Goal: Task Accomplishment & Management: Manage account settings

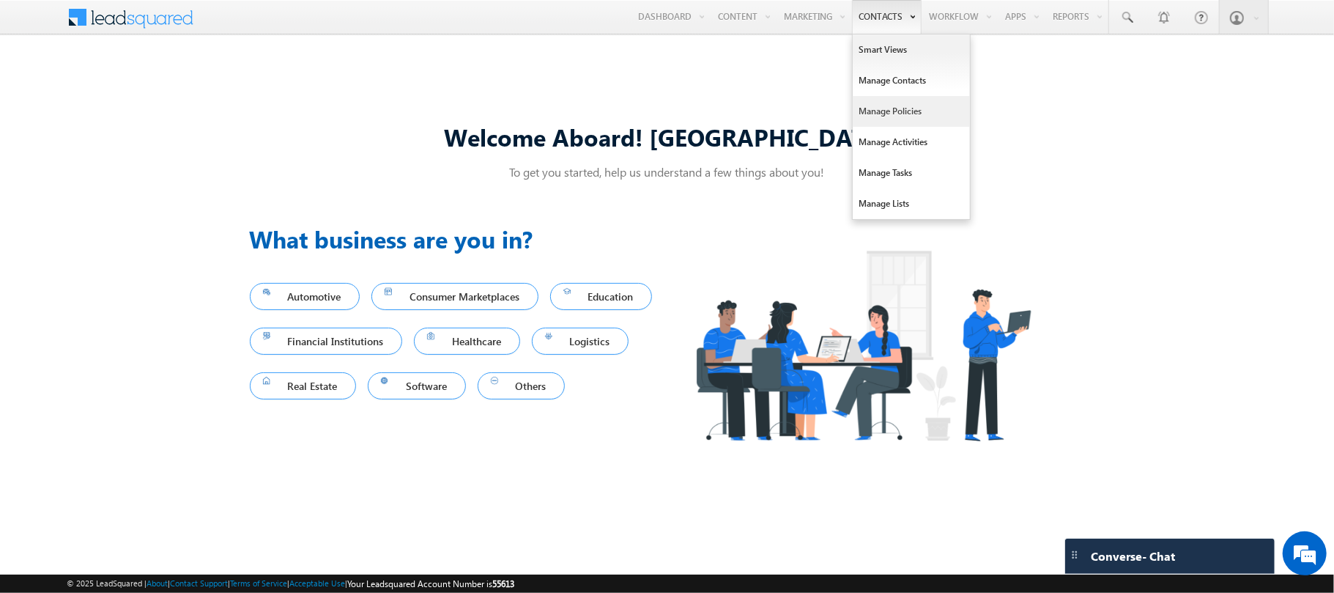
click at [892, 97] on link "Manage Policies" at bounding box center [911, 111] width 117 height 31
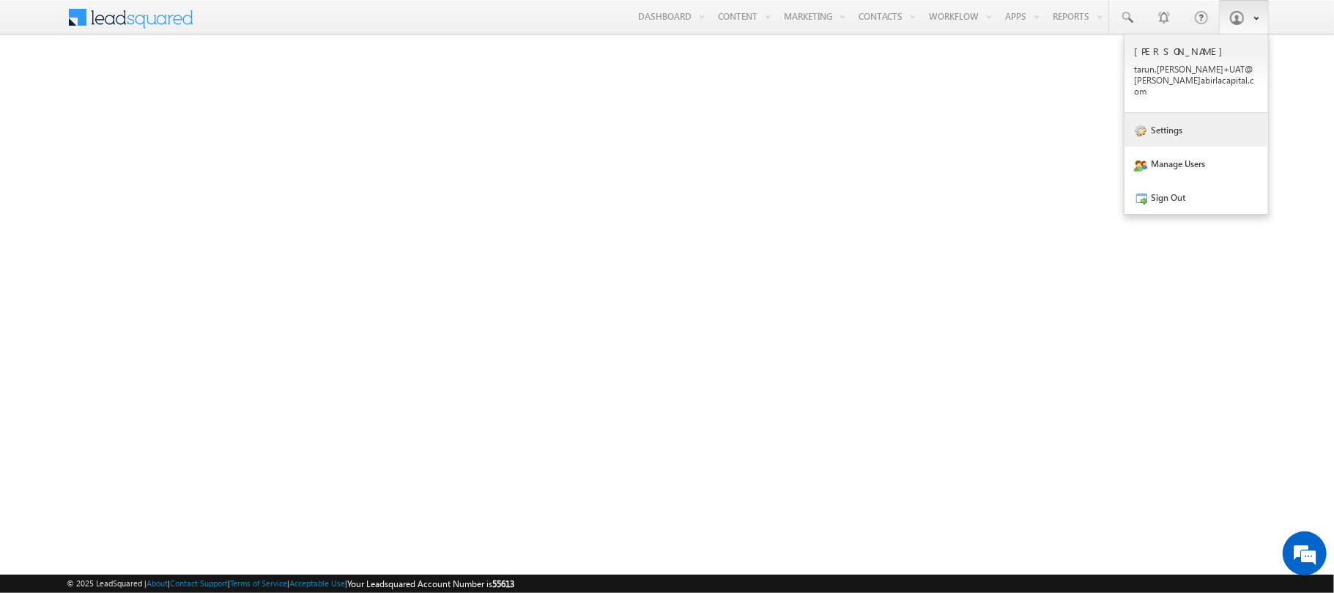
click at [1159, 118] on link "Settings" at bounding box center [1197, 130] width 144 height 34
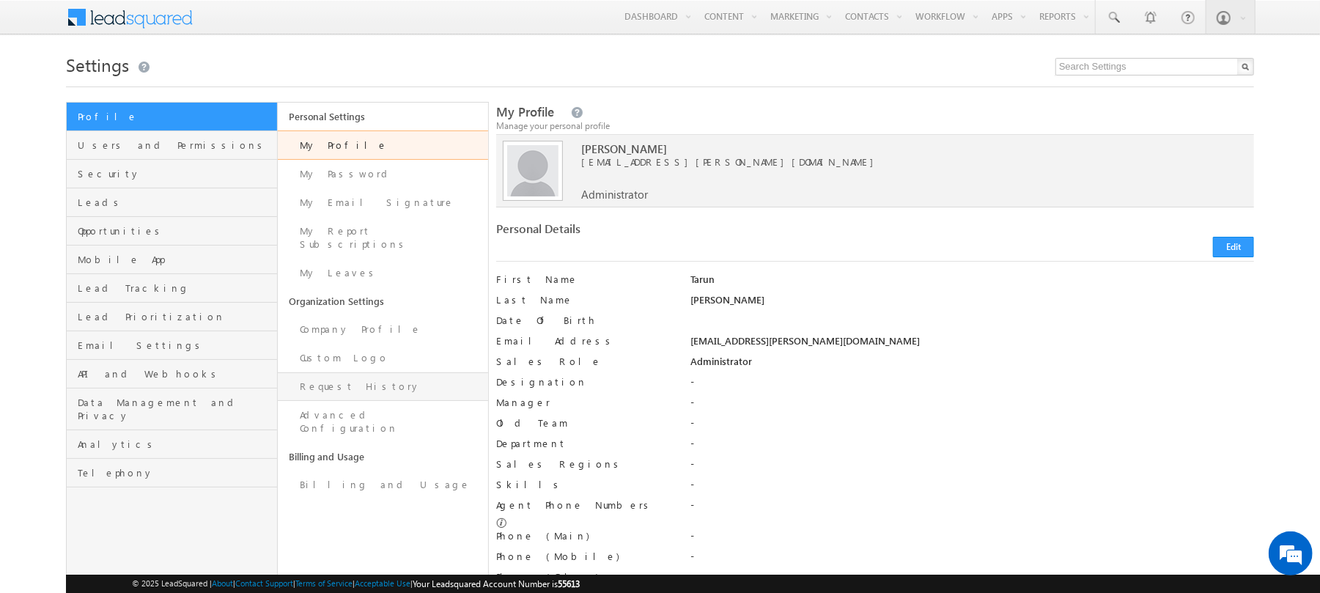
click at [339, 372] on link "Request History" at bounding box center [383, 386] width 211 height 29
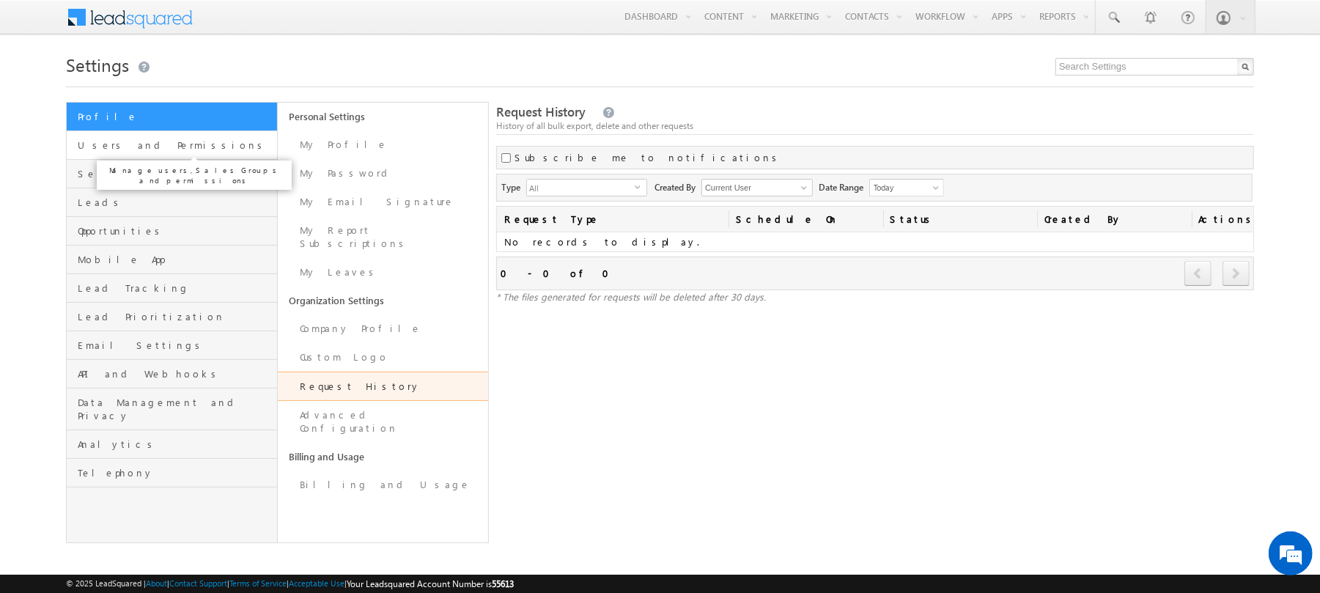
click at [144, 141] on span "Users and Permissions" at bounding box center [176, 144] width 196 height 13
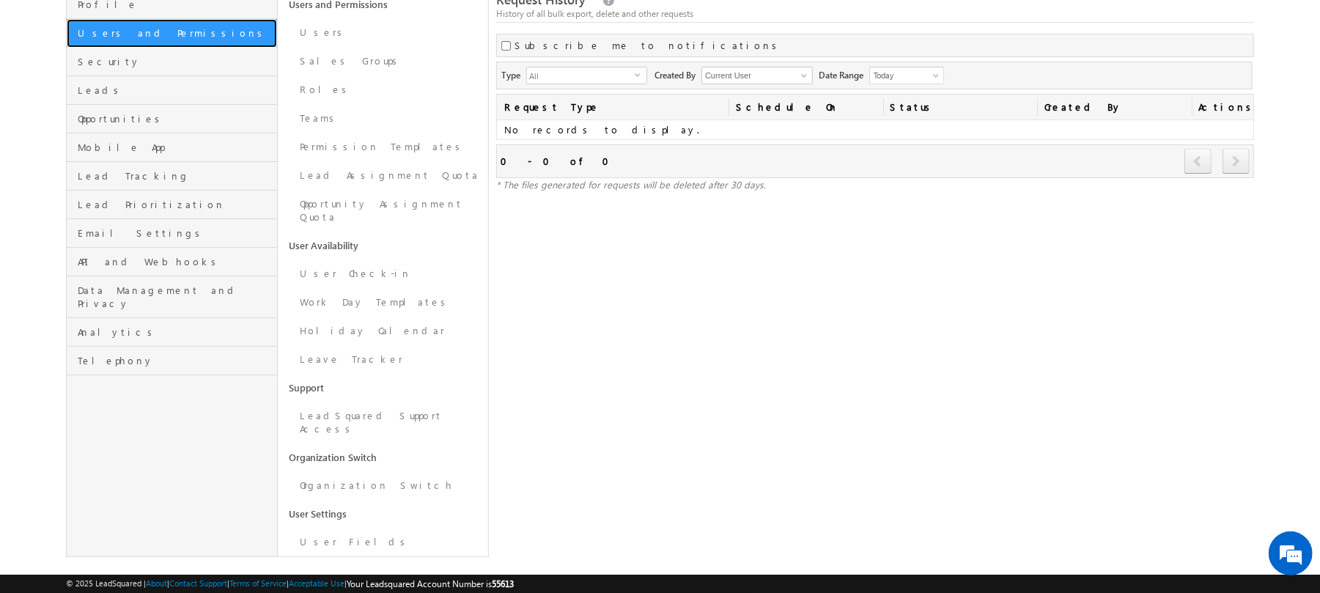
scroll to position [116, 0]
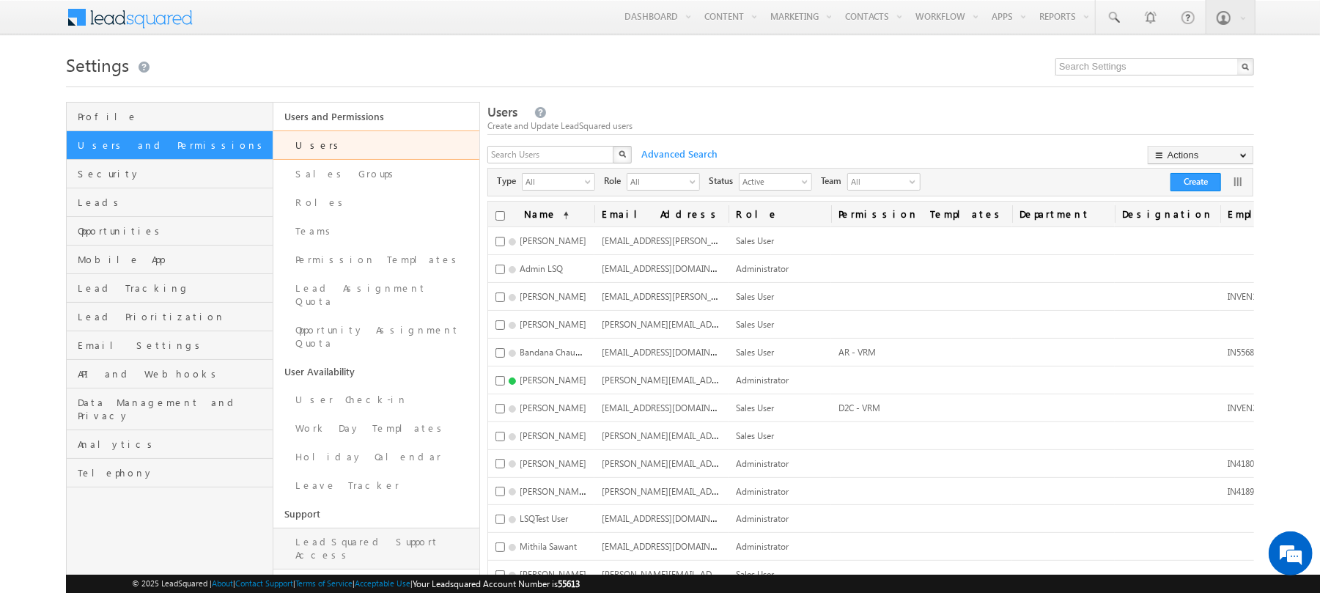
click at [404, 528] on link "LeadSquared Support Access" at bounding box center [376, 549] width 207 height 42
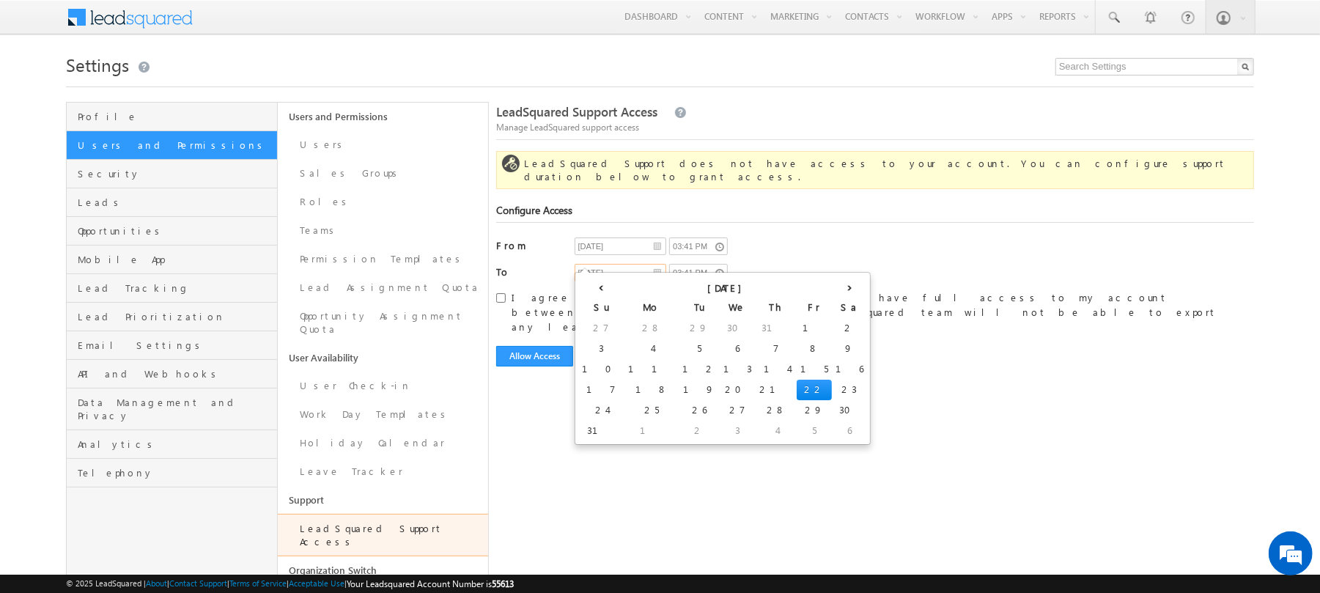
click at [637, 264] on input "[DATE]" at bounding box center [620, 273] width 92 height 18
click at [832, 289] on th "›" at bounding box center [849, 287] width 35 height 22
click at [836, 289] on th "›" at bounding box center [863, 287] width 54 height 22
click at [832, 289] on th "›" at bounding box center [849, 287] width 35 height 22
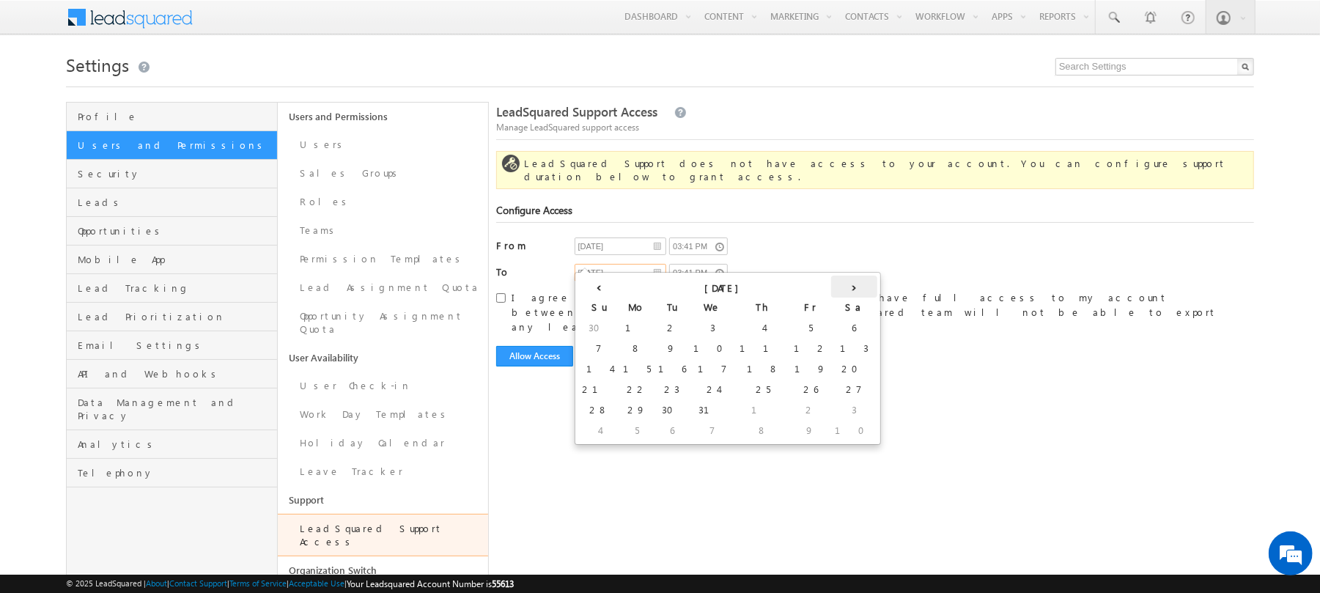
click at [831, 289] on th "›" at bounding box center [854, 287] width 46 height 22
click at [821, 289] on th "›" at bounding box center [844, 287] width 46 height 22
click at [826, 289] on th "›" at bounding box center [846, 287] width 41 height 22
click at [813, 288] on th "›" at bounding box center [840, 287] width 54 height 22
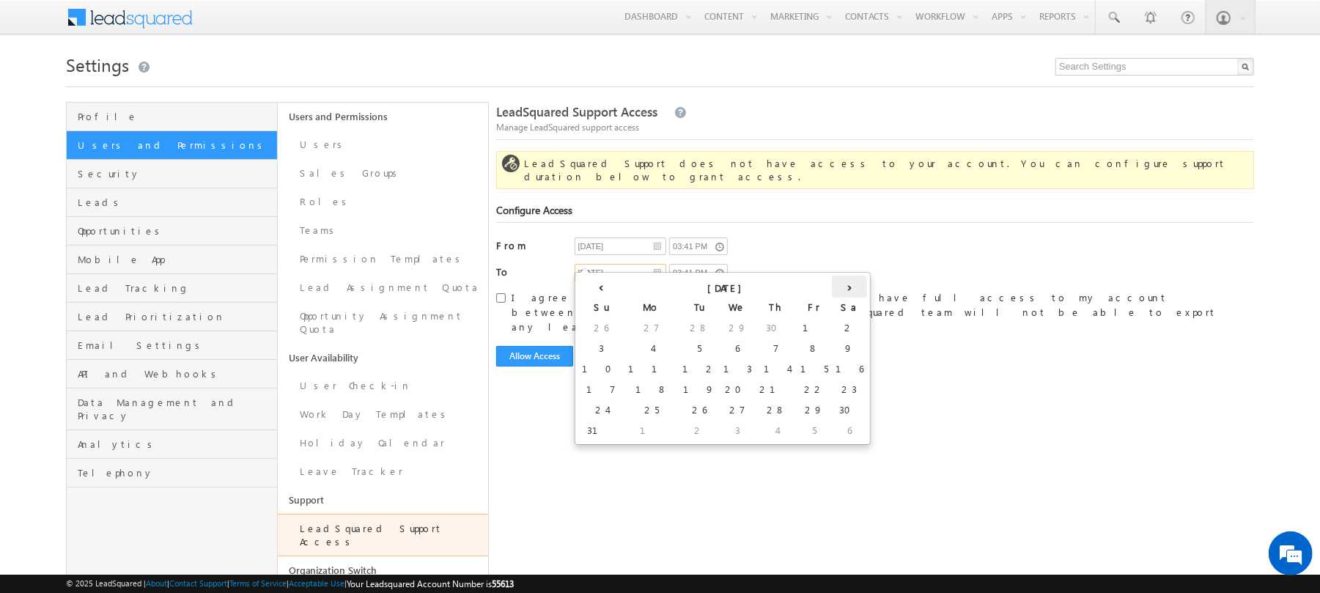
click at [832, 288] on th "›" at bounding box center [849, 287] width 35 height 22
click at [836, 288] on th "›" at bounding box center [863, 287] width 54 height 22
click at [813, 288] on th "›" at bounding box center [840, 287] width 54 height 22
click at [613, 428] on td "31" at bounding box center [636, 431] width 46 height 21
type input "08/31/2026"
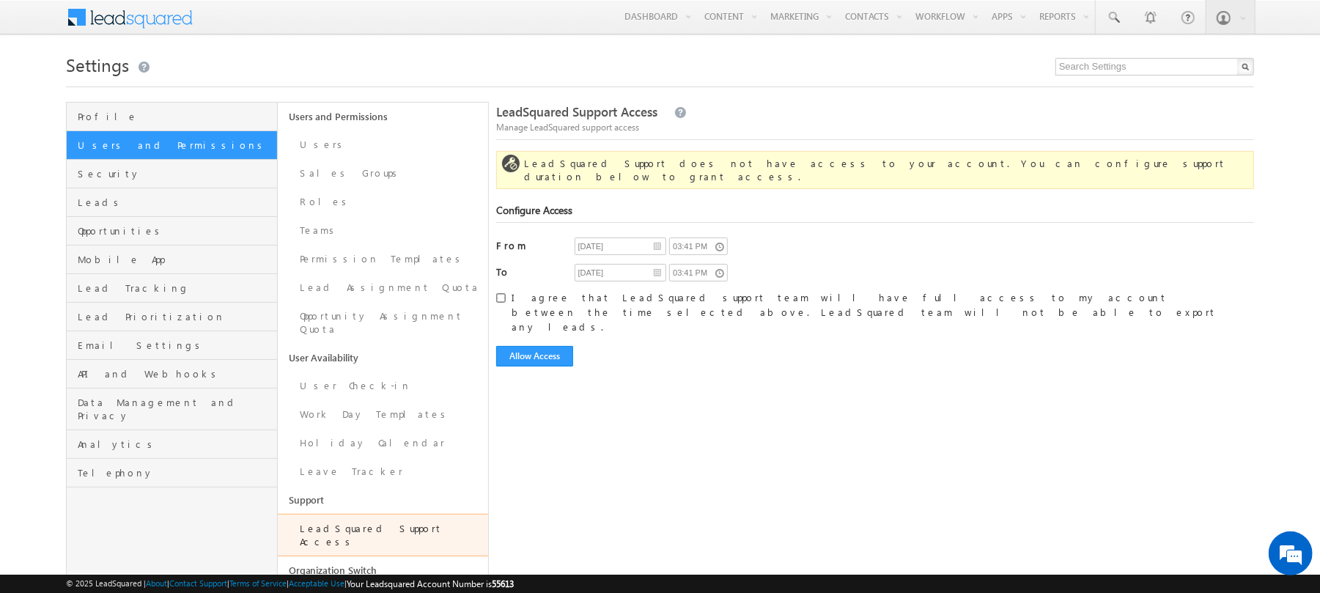
click at [500, 293] on input "I agree that LeadSquared support team will have full access to my account betwe…" at bounding box center [501, 298] width 10 height 10
checkbox input "true"
click at [533, 346] on button "Allow Access" at bounding box center [534, 356] width 77 height 21
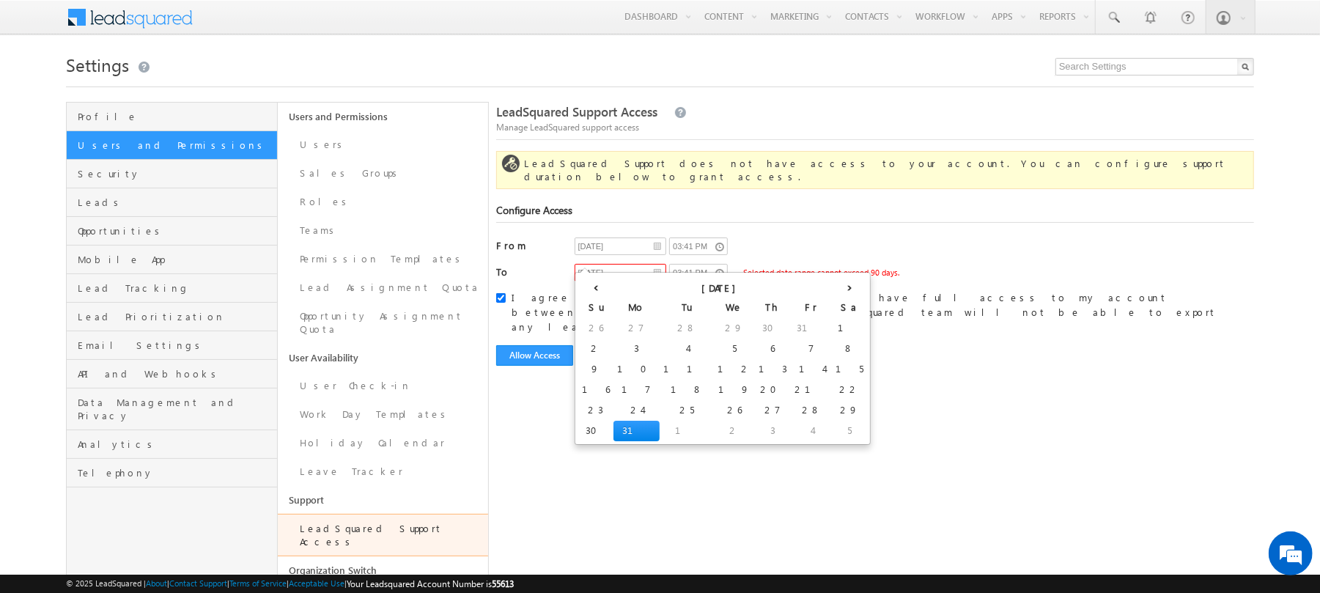
click at [654, 264] on input "08/31/2026" at bounding box center [620, 273] width 92 height 18
click at [592, 288] on th "‹" at bounding box center [595, 287] width 35 height 22
click at [592, 288] on th "‹" at bounding box center [598, 287] width 41 height 22
click at [594, 287] on th "‹" at bounding box center [601, 287] width 46 height 22
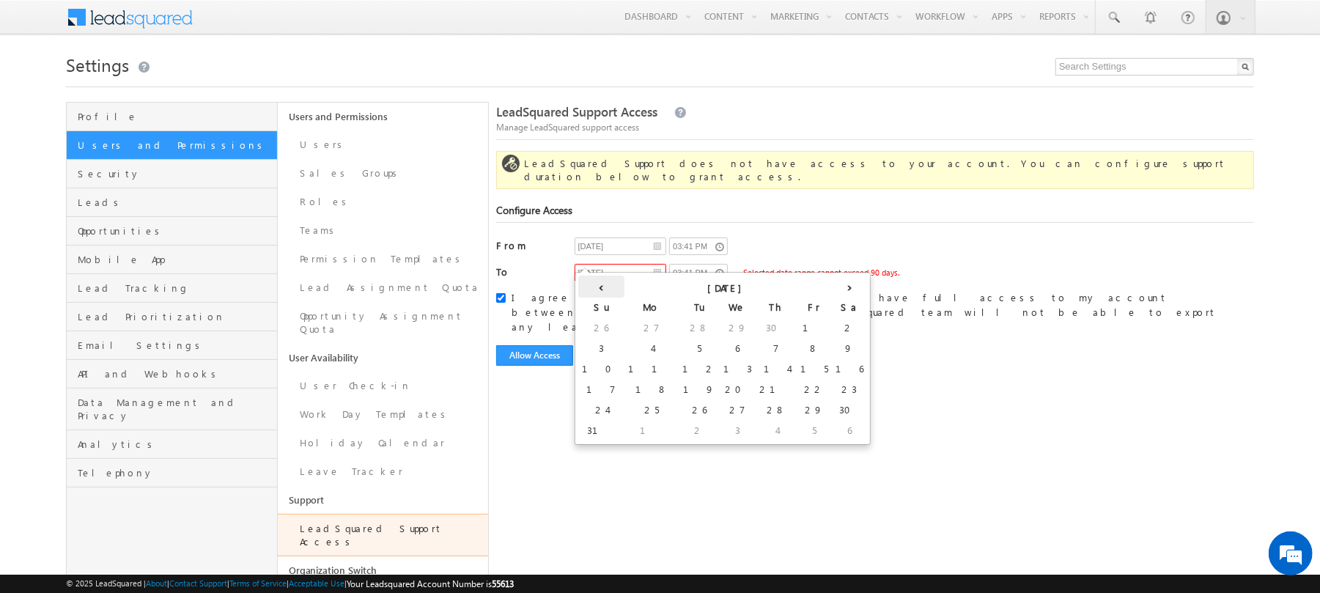
click at [594, 287] on th "‹" at bounding box center [601, 287] width 46 height 22
click at [594, 287] on th "‹" at bounding box center [595, 287] width 35 height 22
click at [594, 287] on th "‹" at bounding box center [605, 287] width 54 height 22
click at [594, 287] on th "‹" at bounding box center [598, 287] width 41 height 22
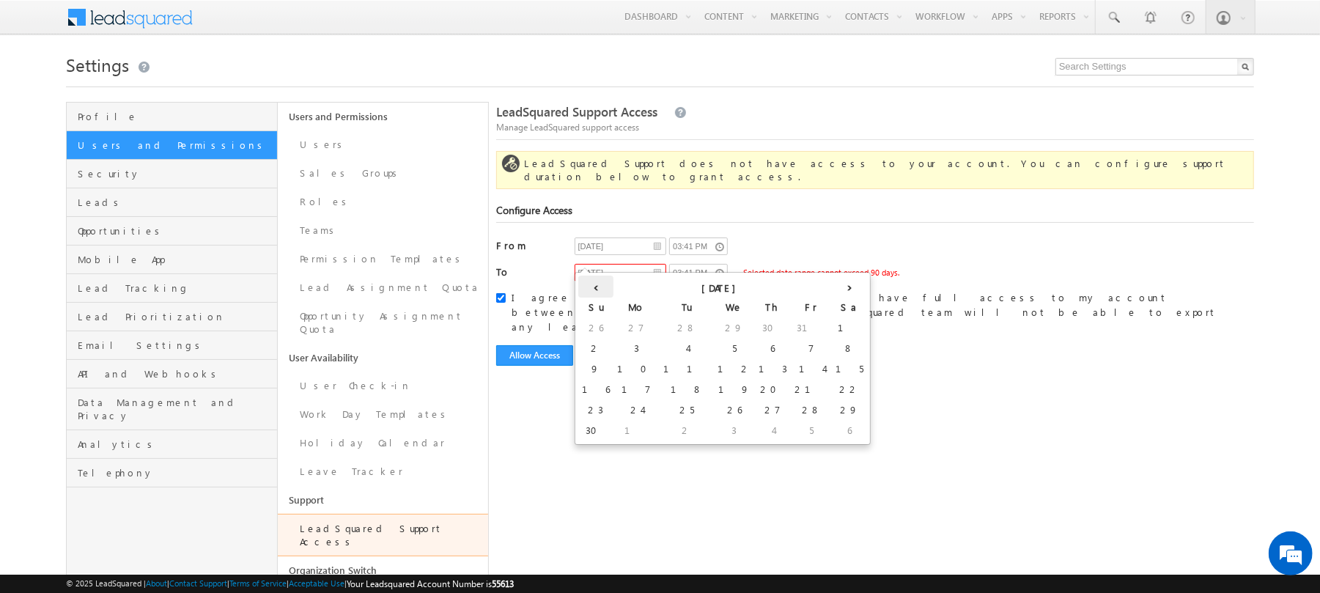
click at [594, 287] on th "‹" at bounding box center [595, 287] width 35 height 22
click at [594, 287] on th "‹" at bounding box center [598, 287] width 41 height 22
click at [832, 280] on th "›" at bounding box center [849, 287] width 35 height 22
click at [836, 280] on th "›" at bounding box center [863, 287] width 54 height 22
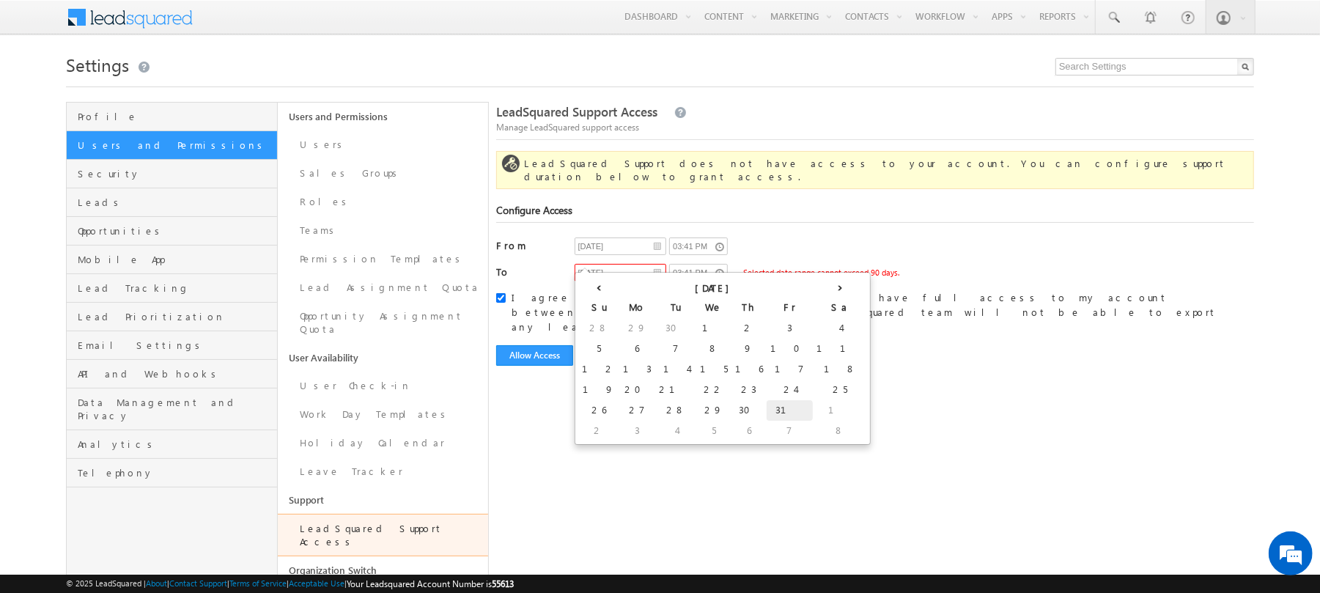
click at [766, 411] on td "31" at bounding box center [789, 410] width 46 height 21
type input "[DATE]"
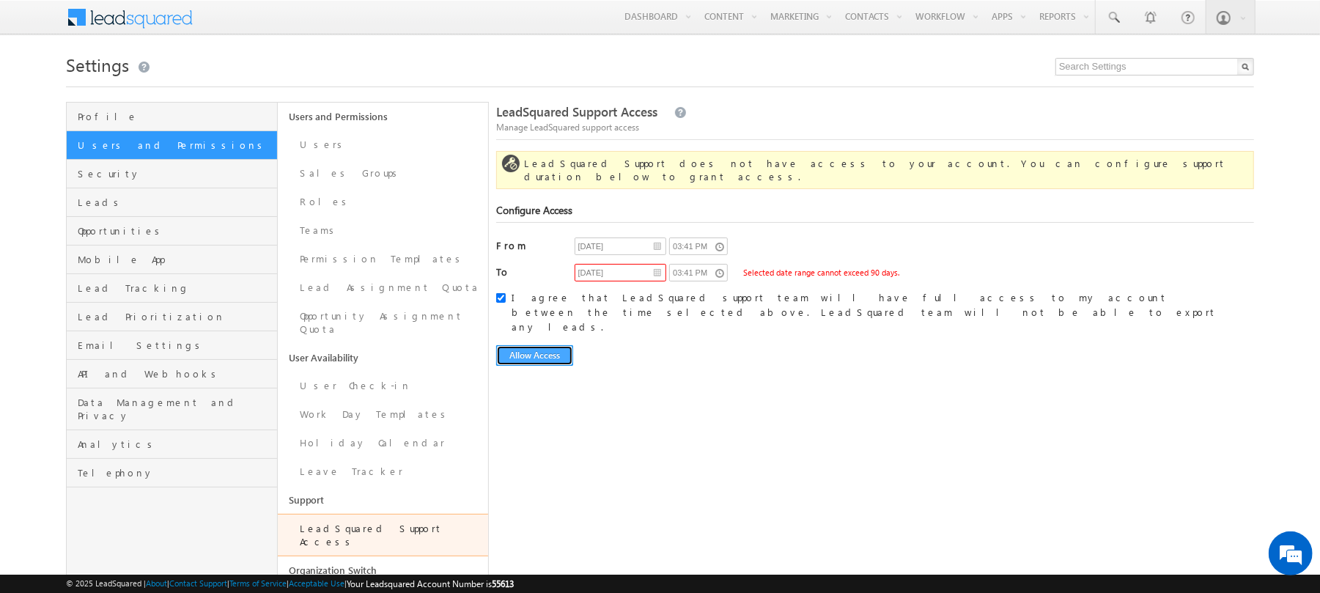
click at [544, 345] on button "Allow Access" at bounding box center [534, 355] width 77 height 21
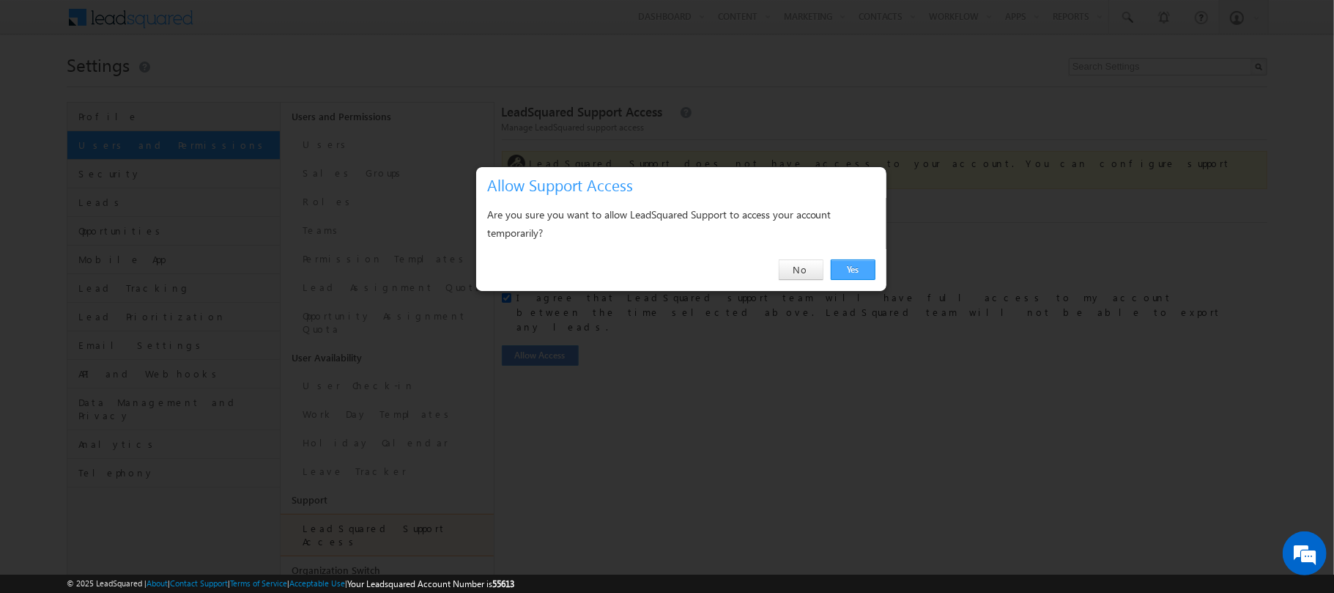
click at [851, 265] on link "Yes" at bounding box center [853, 269] width 45 height 21
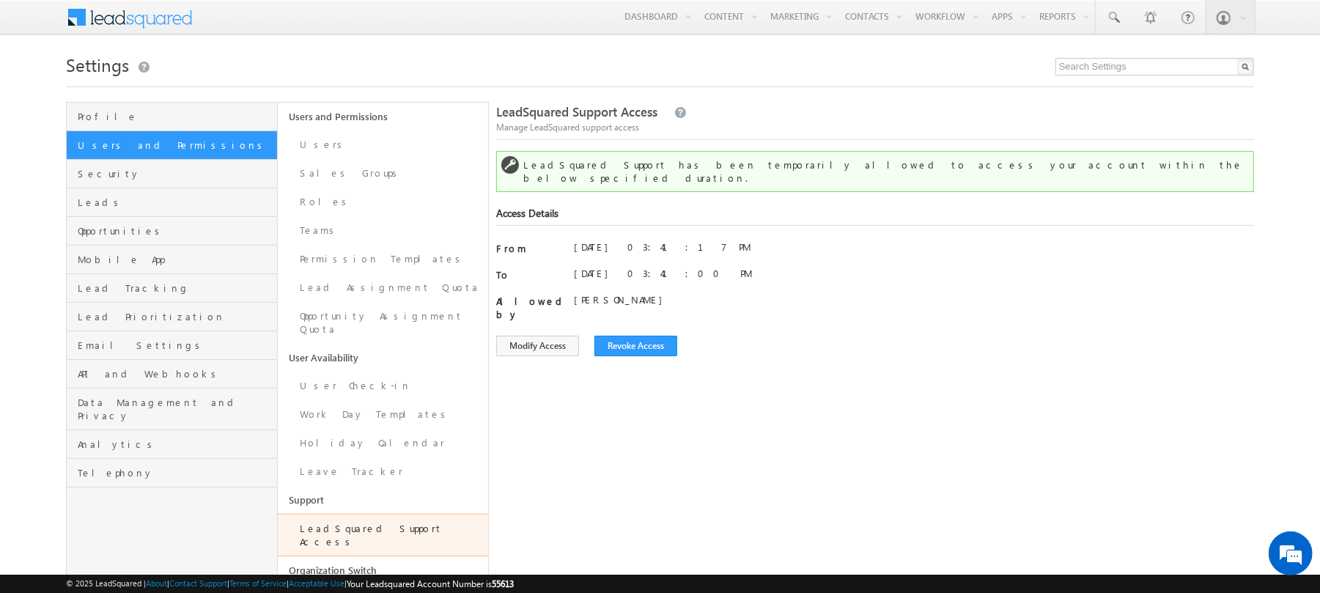
click at [152, 19] on span at bounding box center [139, 16] width 106 height 26
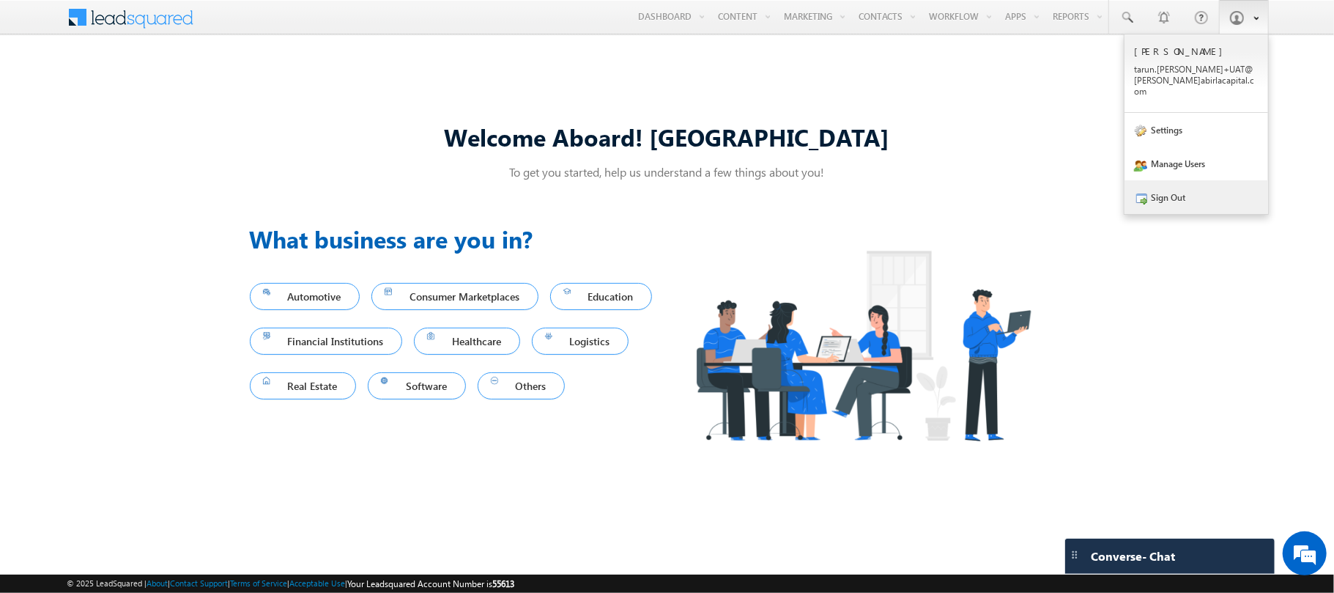
click at [1177, 185] on link "Sign Out" at bounding box center [1197, 197] width 144 height 34
